Goal: Information Seeking & Learning: Learn about a topic

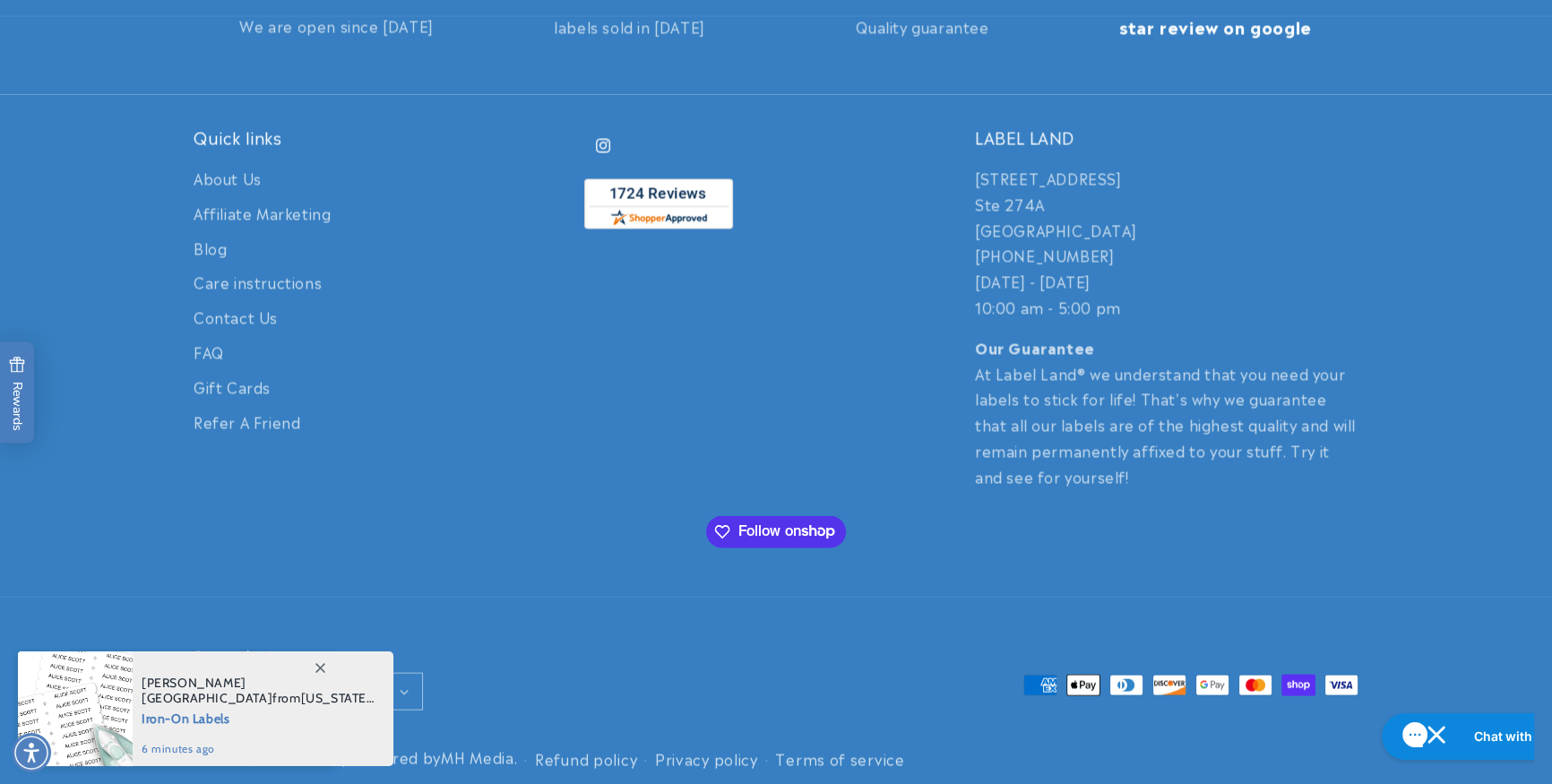
scroll to position [4240, 0]
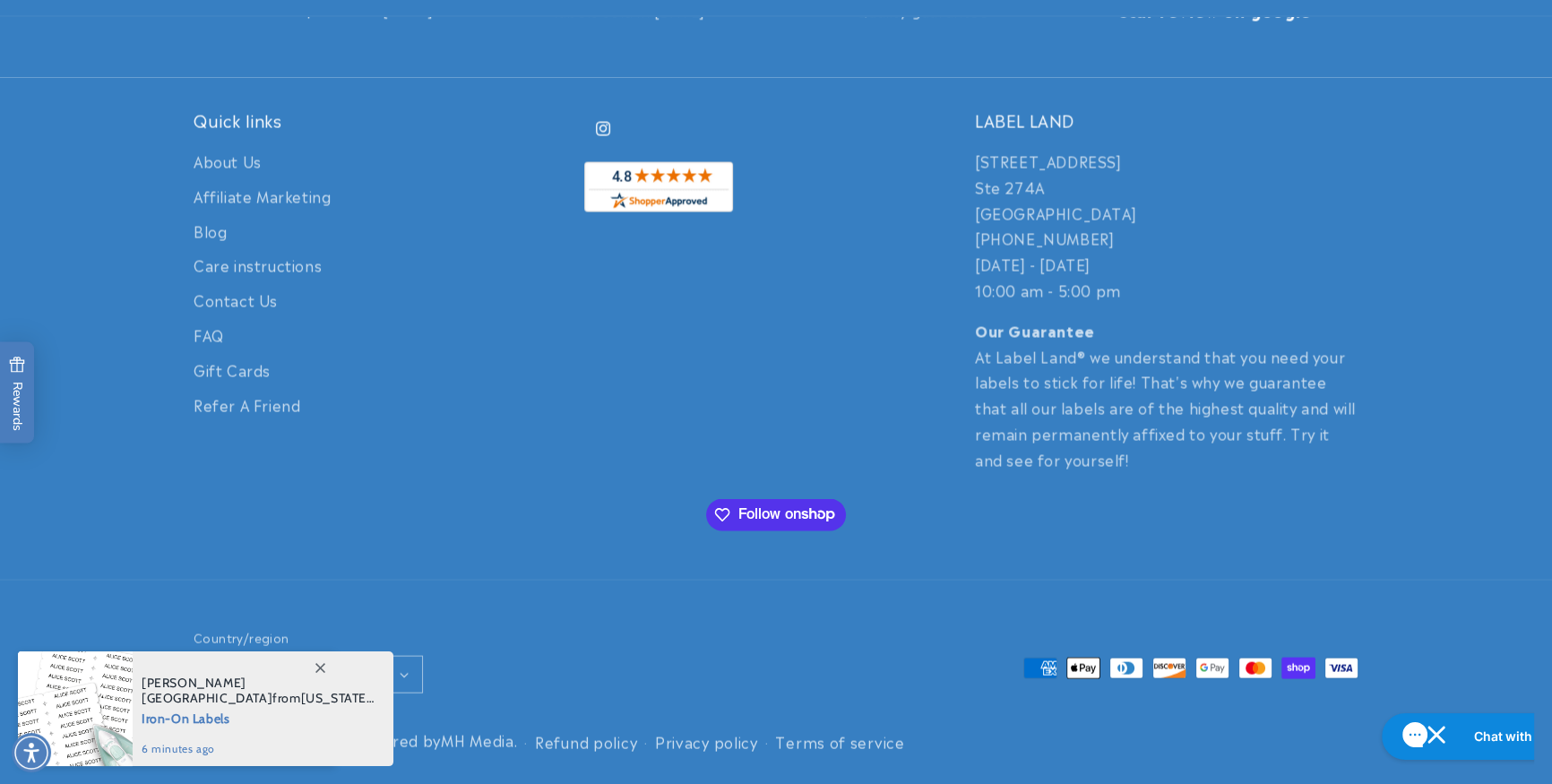
click at [318, 661] on span at bounding box center [320, 667] width 32 height 32
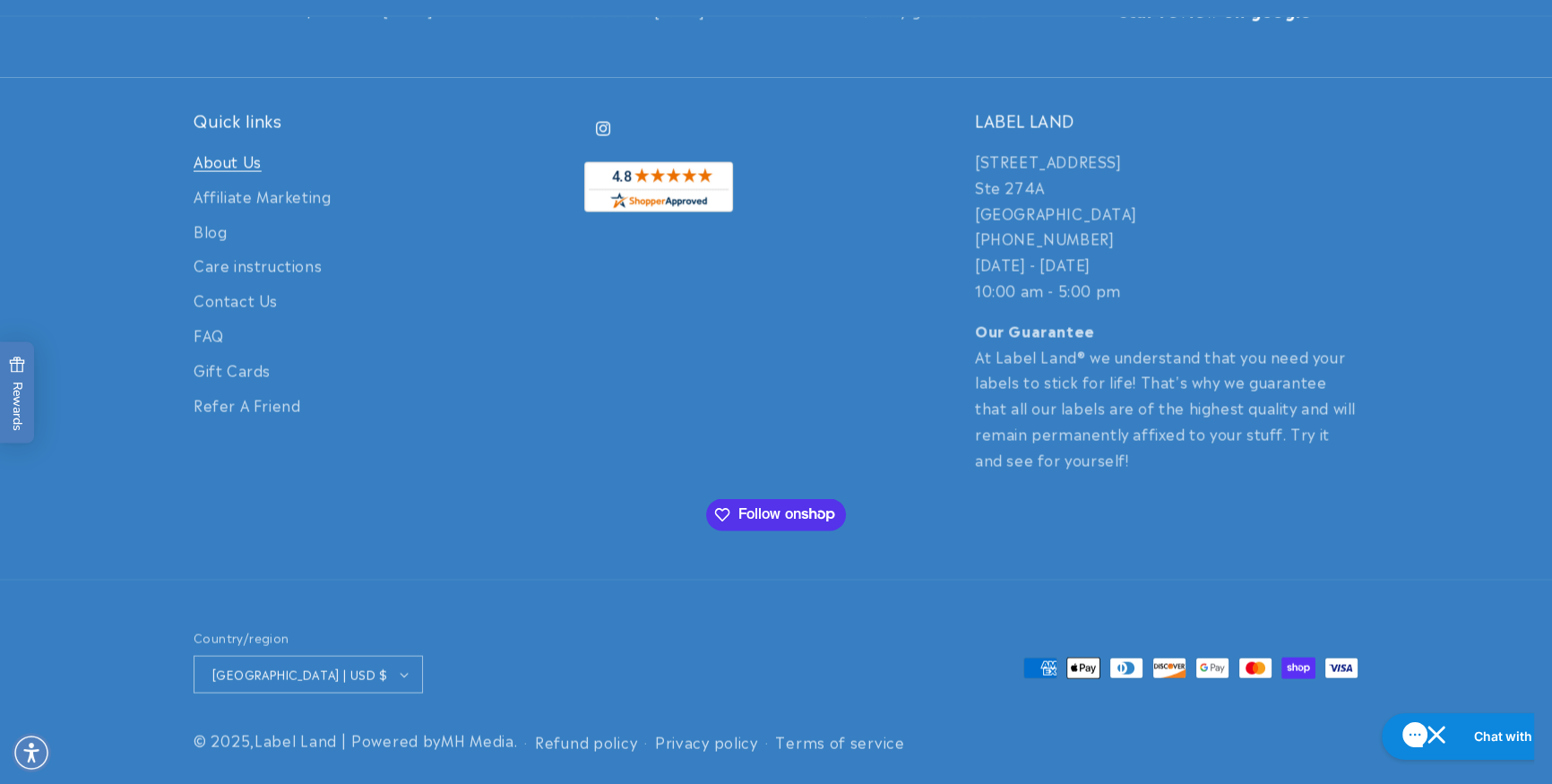
click at [223, 160] on link "About Us" at bounding box center [227, 163] width 68 height 31
